Goal: Task Accomplishment & Management: Manage account settings

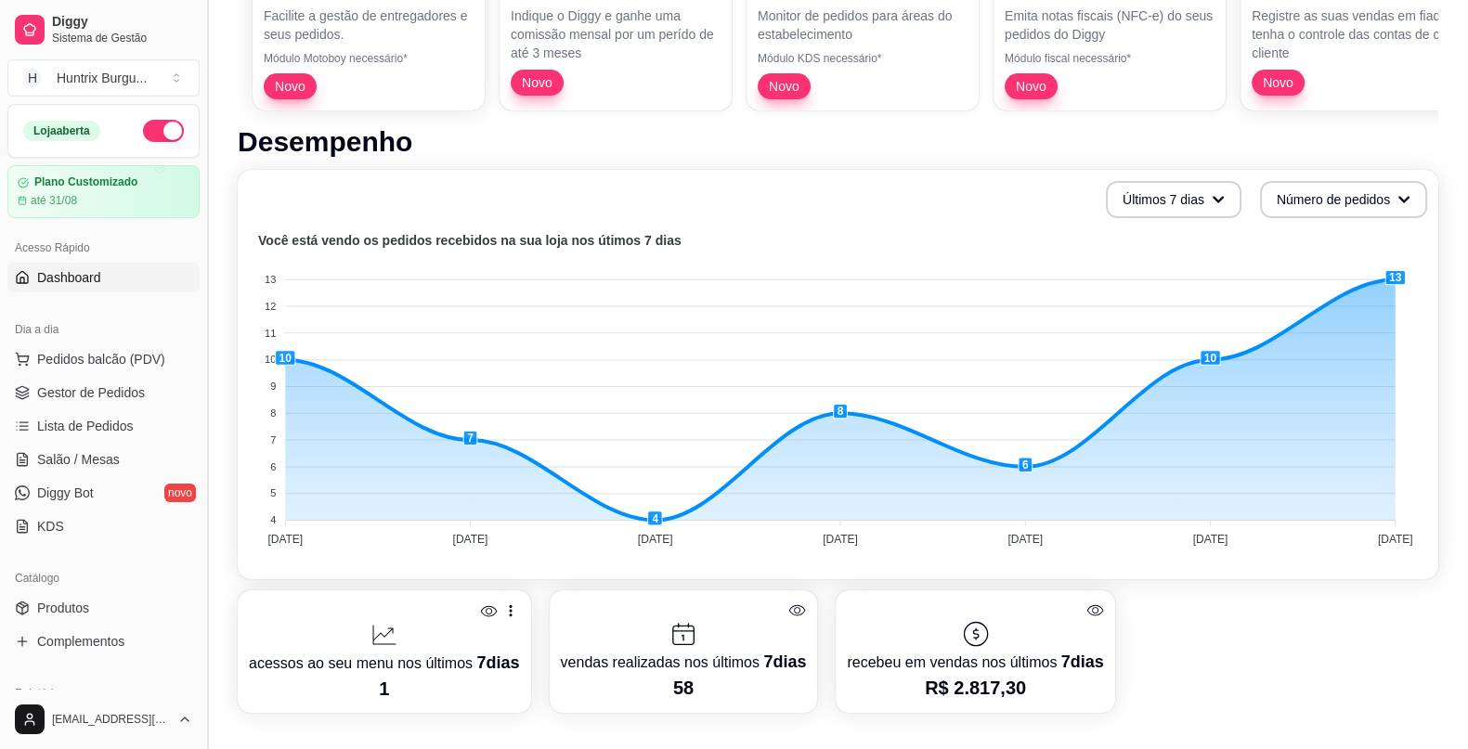
scroll to position [287, 0]
click at [113, 360] on span "Pedidos balcão (PDV)" at bounding box center [101, 359] width 128 height 19
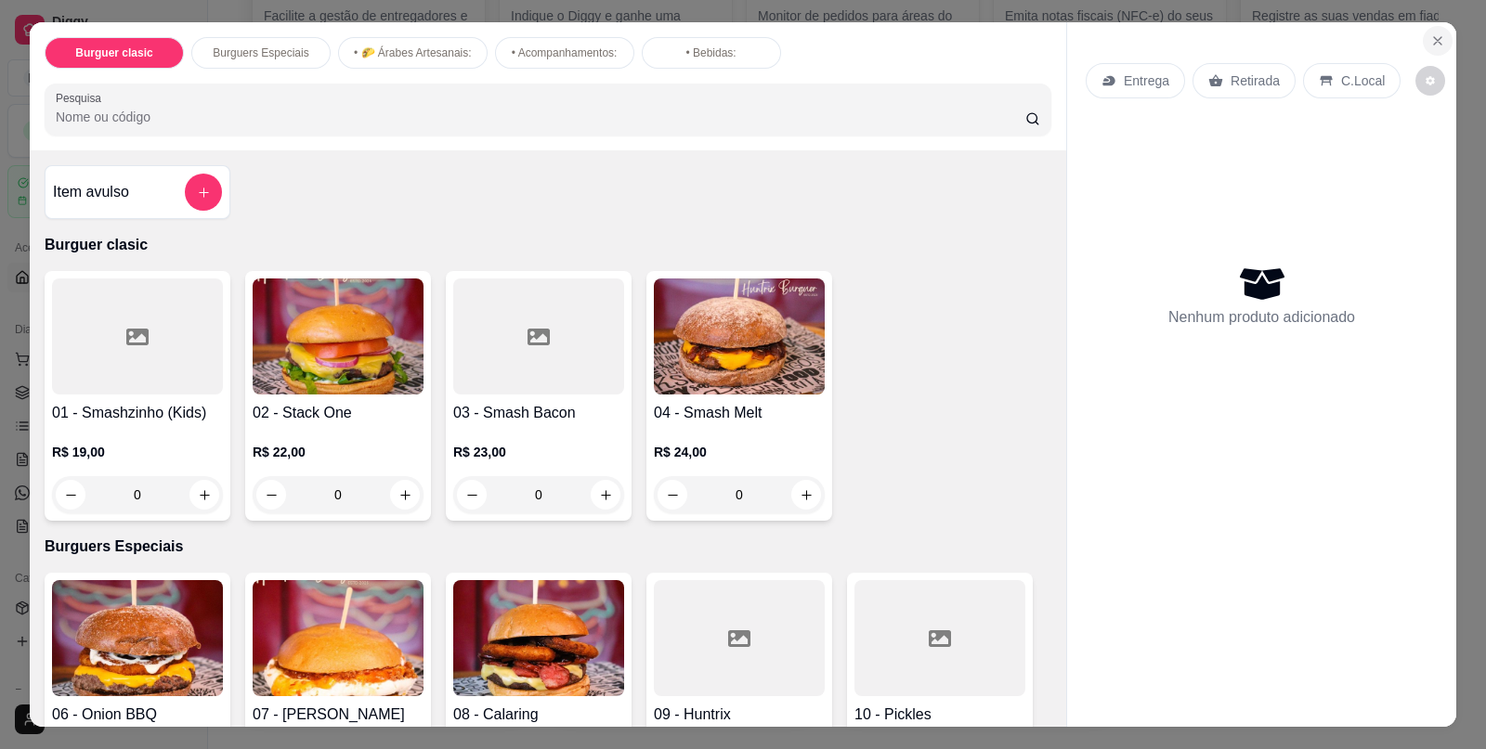
click at [1430, 33] on icon "Close" at bounding box center [1437, 40] width 15 height 15
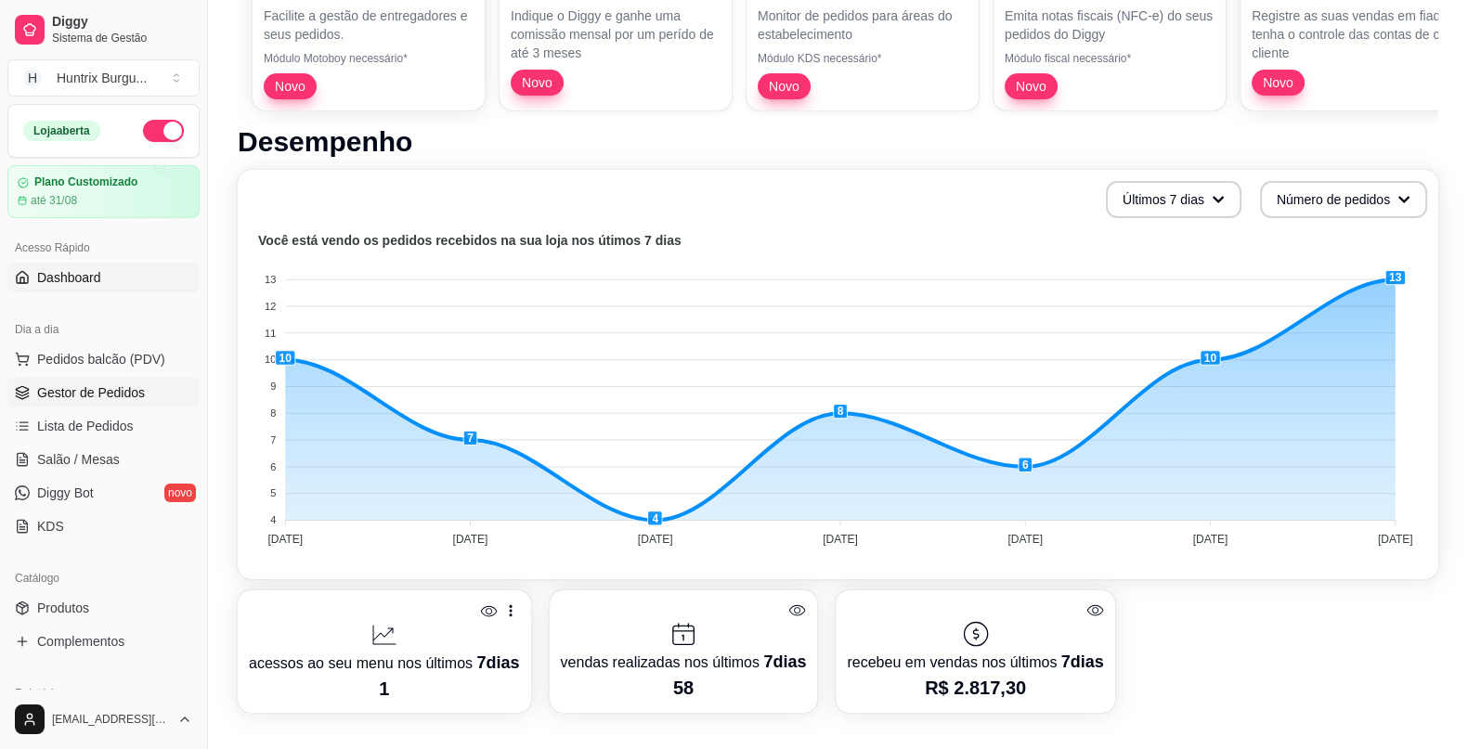
click at [101, 399] on span "Gestor de Pedidos" at bounding box center [91, 393] width 108 height 19
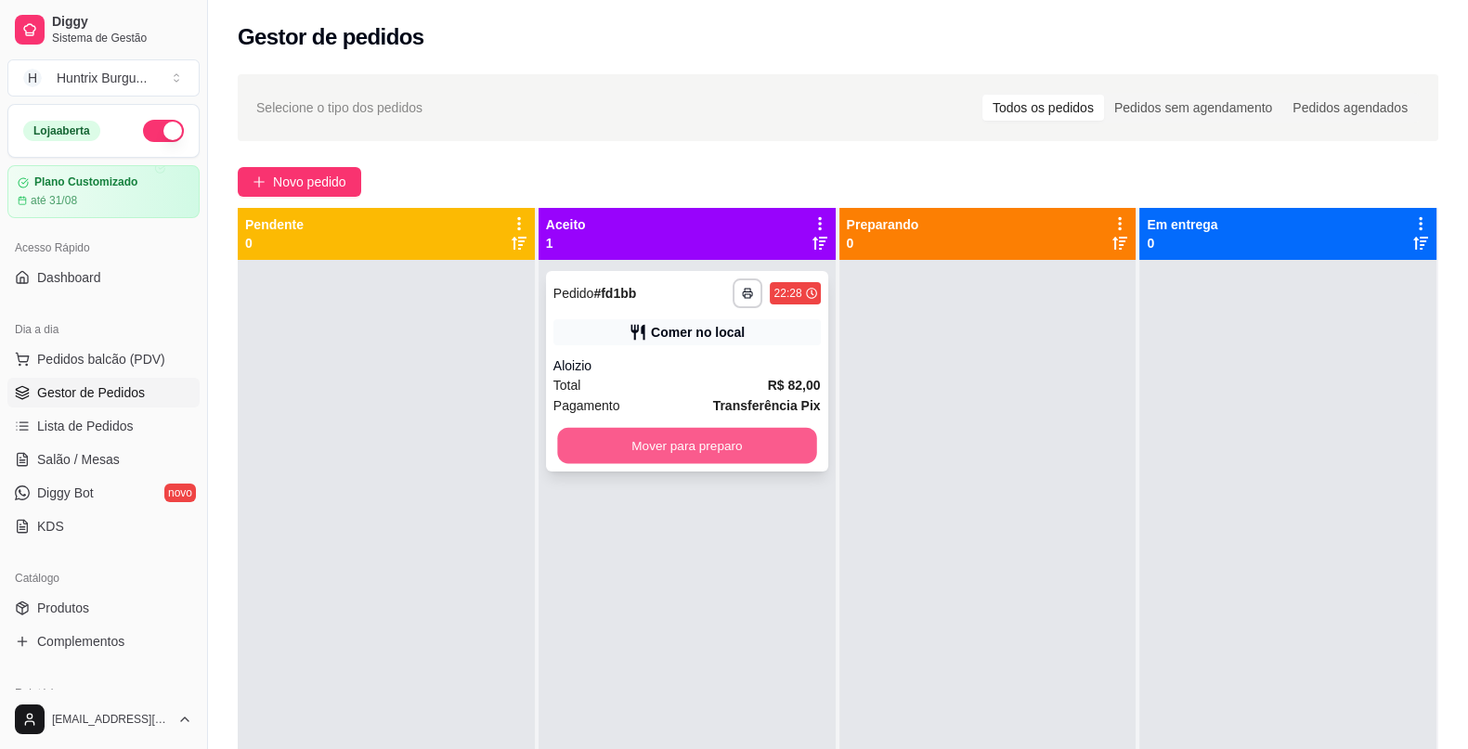
click at [637, 429] on button "Mover para preparo" at bounding box center [686, 446] width 259 height 36
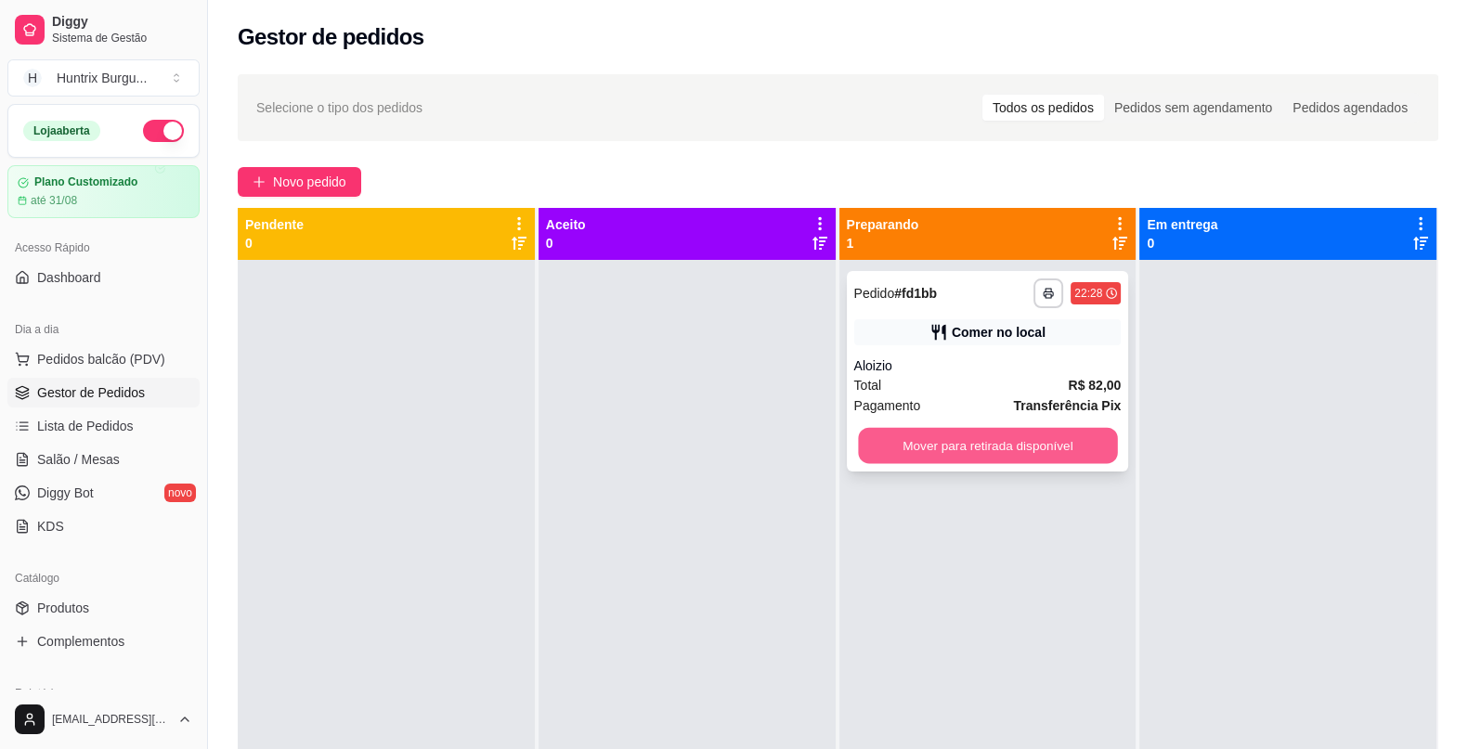
click at [1037, 462] on button "Mover para retirada disponível" at bounding box center [987, 446] width 259 height 36
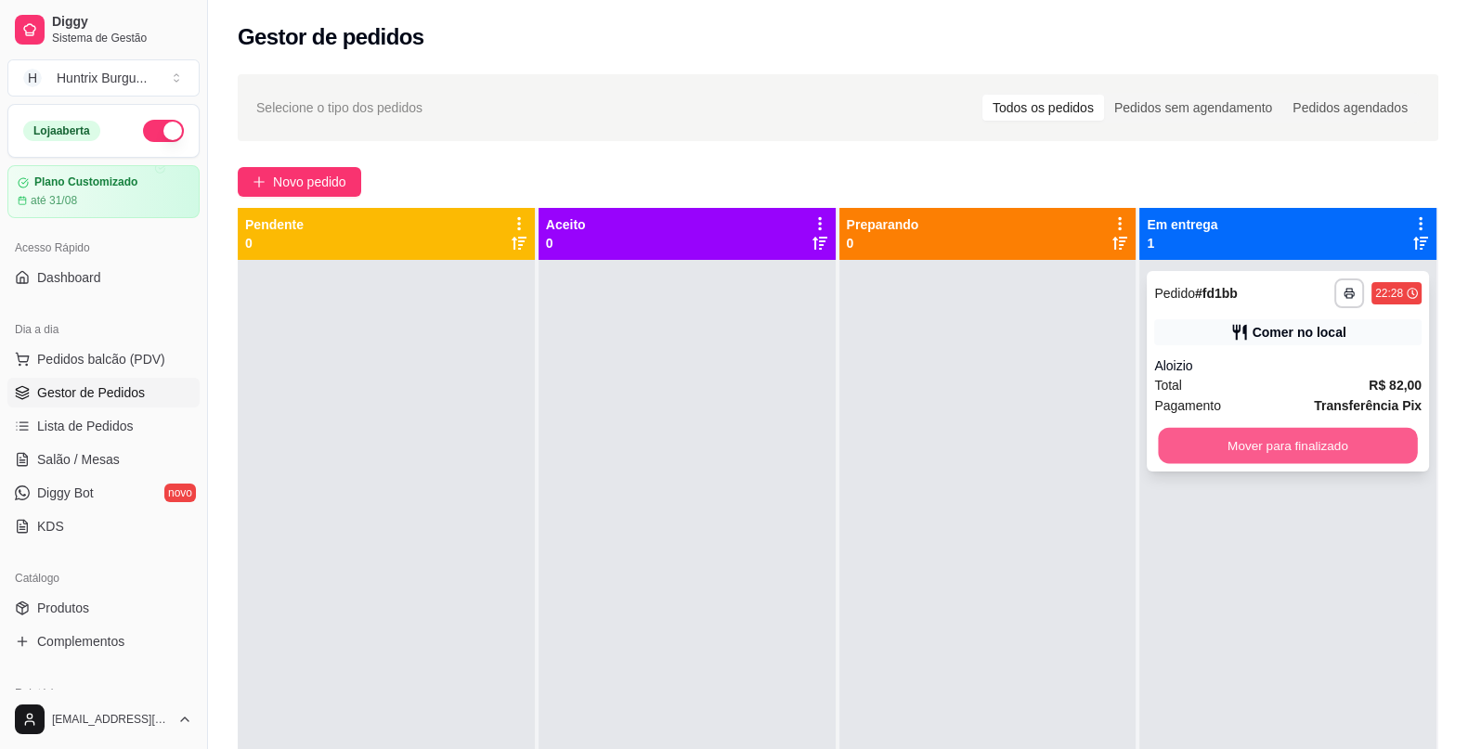
click at [1207, 447] on button "Mover para finalizado" at bounding box center [1288, 446] width 259 height 36
